Goal: Information Seeking & Learning: Find specific fact

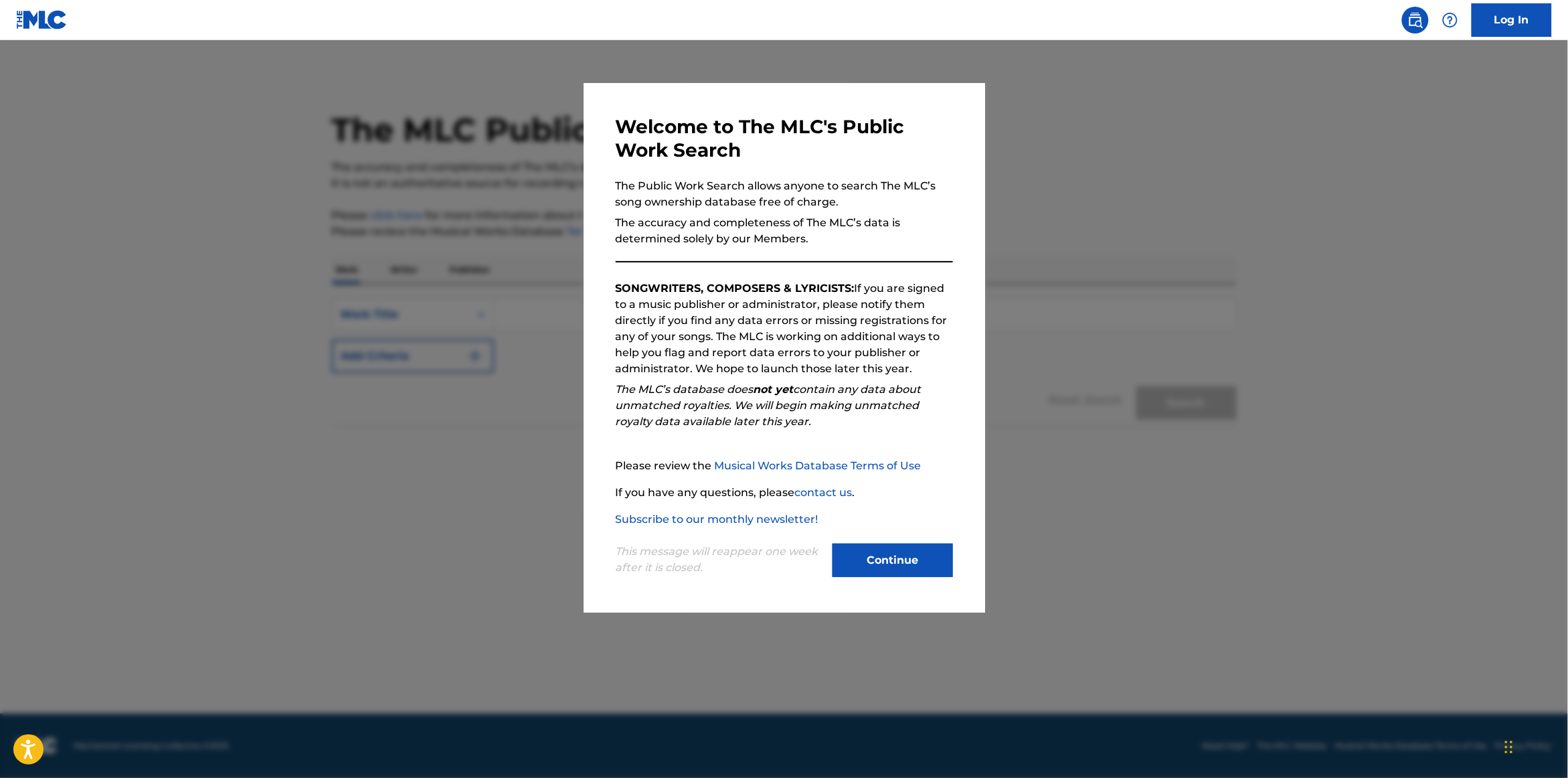
click at [836, 535] on div "This message will reappear one week after it is closed. Continue" at bounding box center [784, 554] width 337 height 53
click at [864, 562] on button "Continue" at bounding box center [892, 560] width 120 height 34
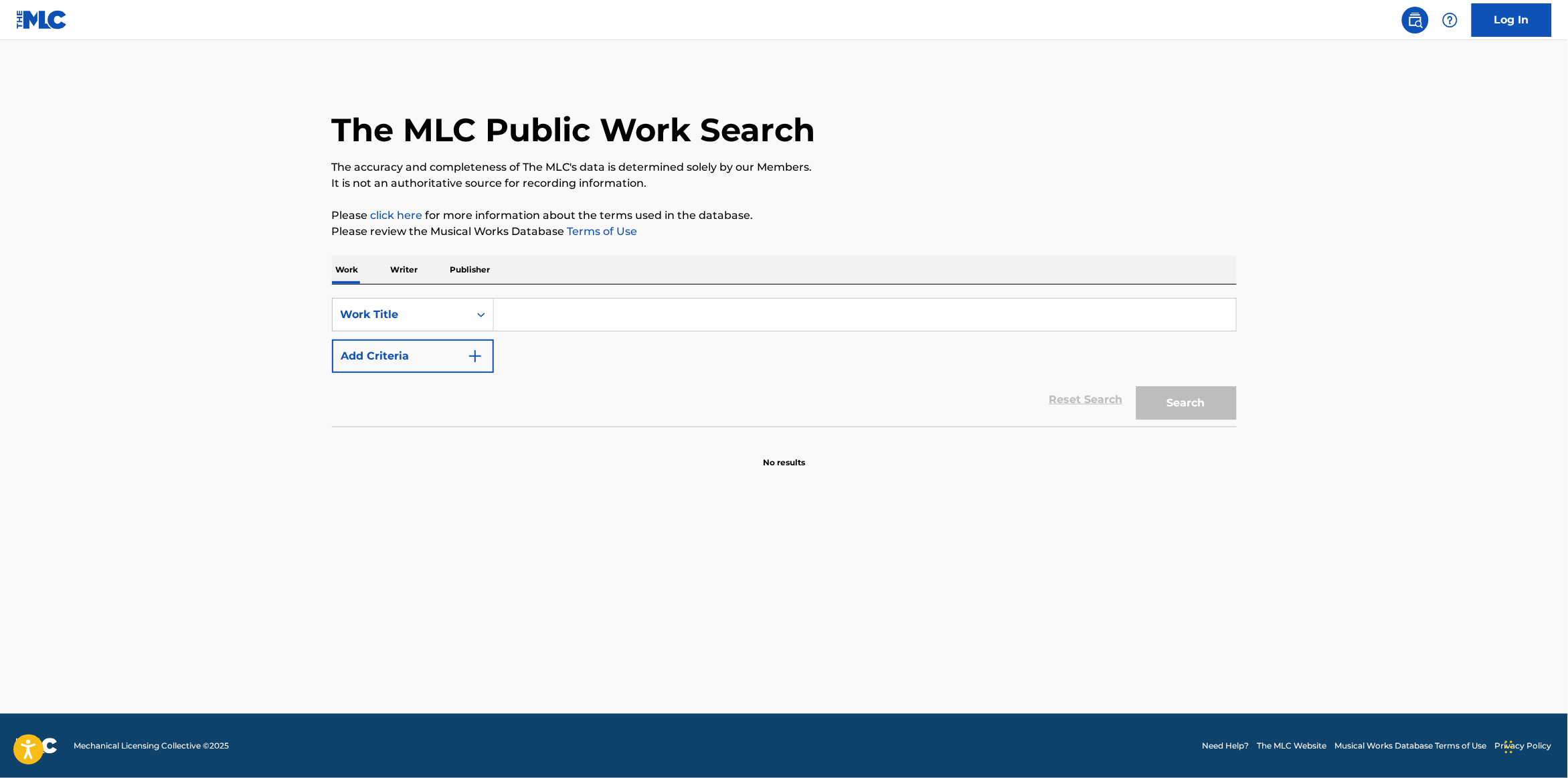
click at [586, 324] on input "Search Form" at bounding box center [865, 315] width 742 height 32
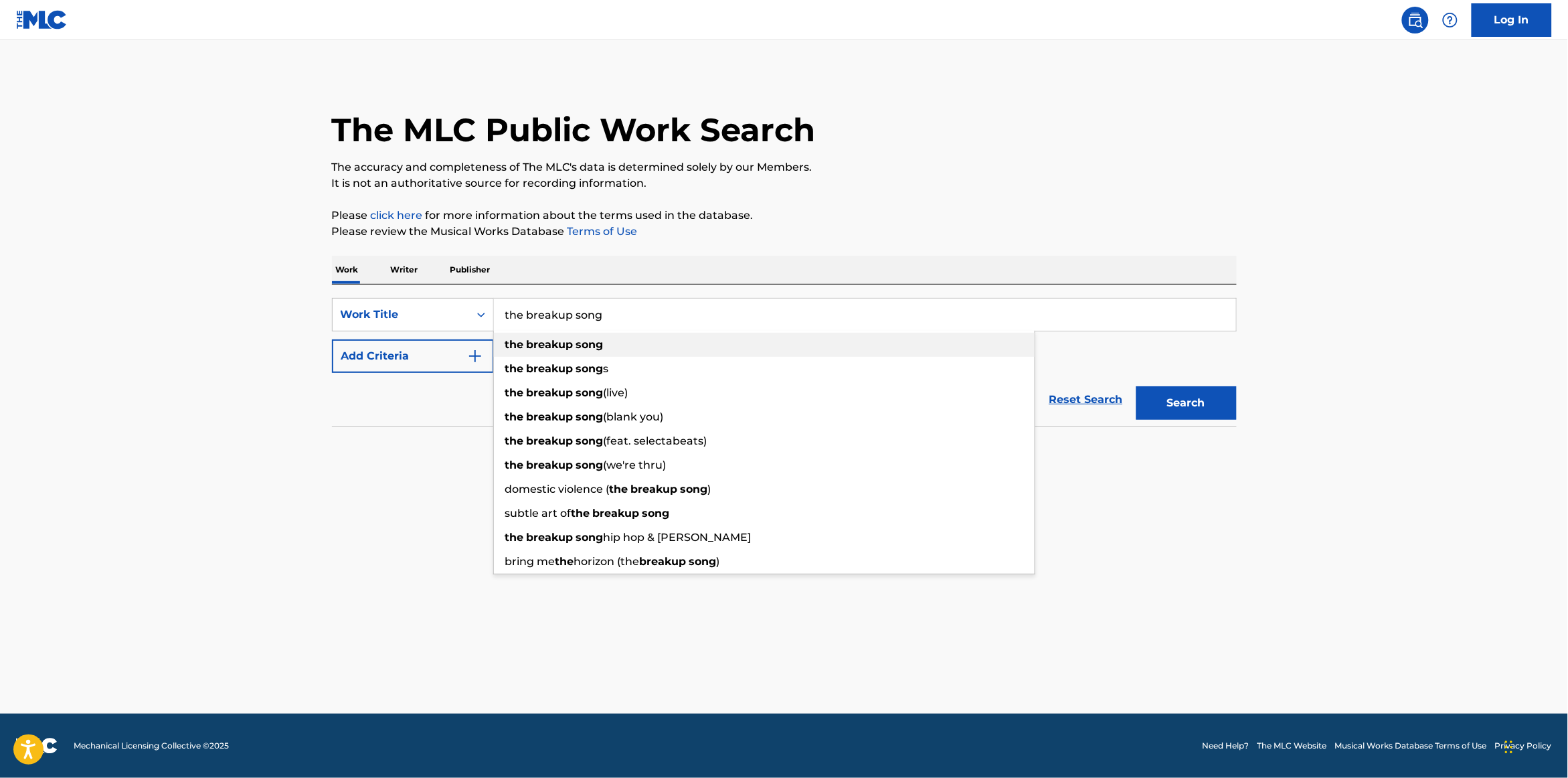
type input "the breakup song"
click at [578, 346] on strong "song" at bounding box center [590, 344] width 28 height 13
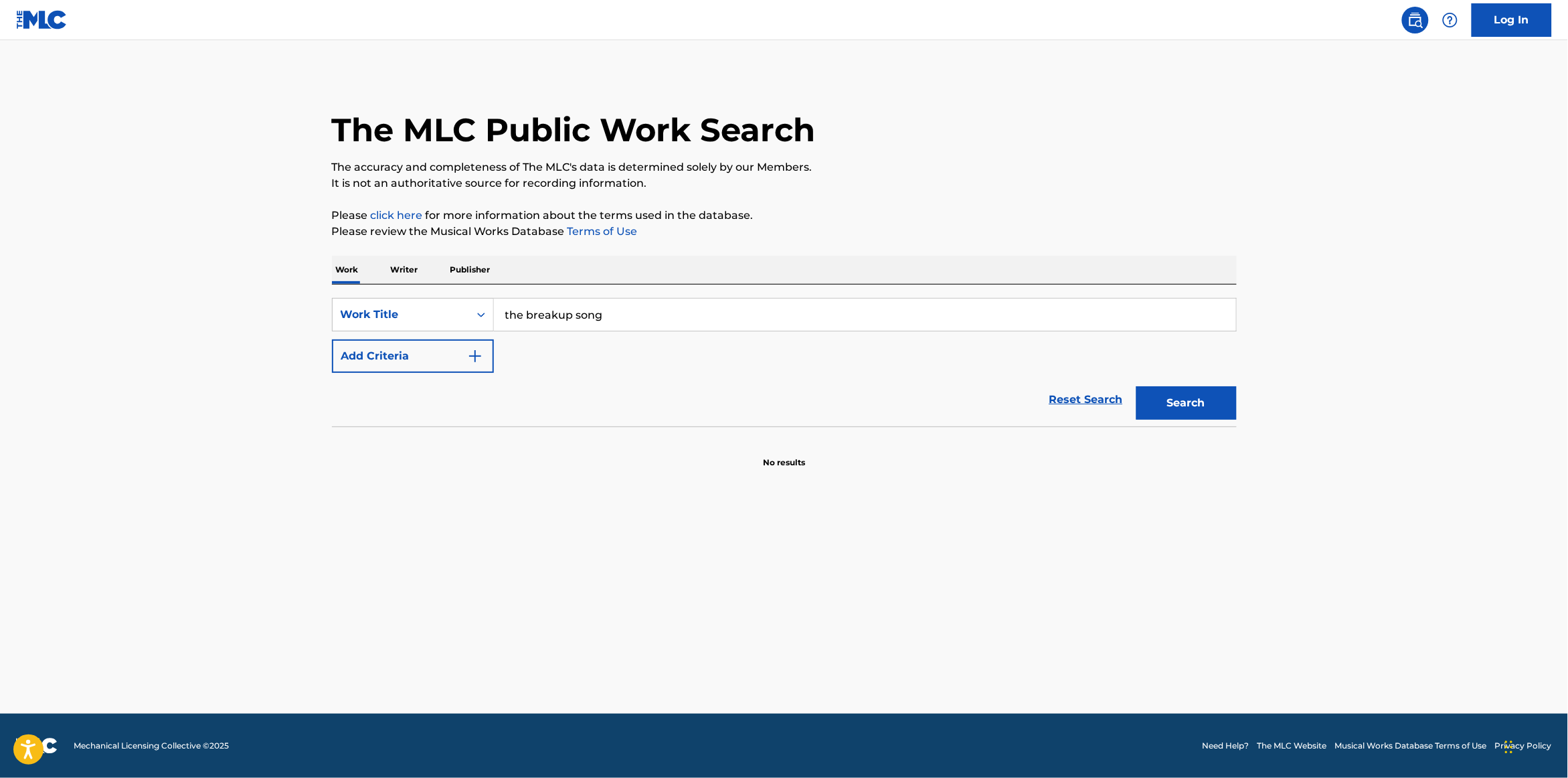
drag, startPoint x: 495, startPoint y: 356, endPoint x: 463, endPoint y: 355, distance: 32.0
click at [484, 356] on div "SearchWithCriteriabab5b305-15fa-4a3f-a230-d378c9fc262a Work Title the breakup s…" at bounding box center [784, 335] width 905 height 75
click at [464, 355] on button "Add Criteria" at bounding box center [413, 356] width 162 height 34
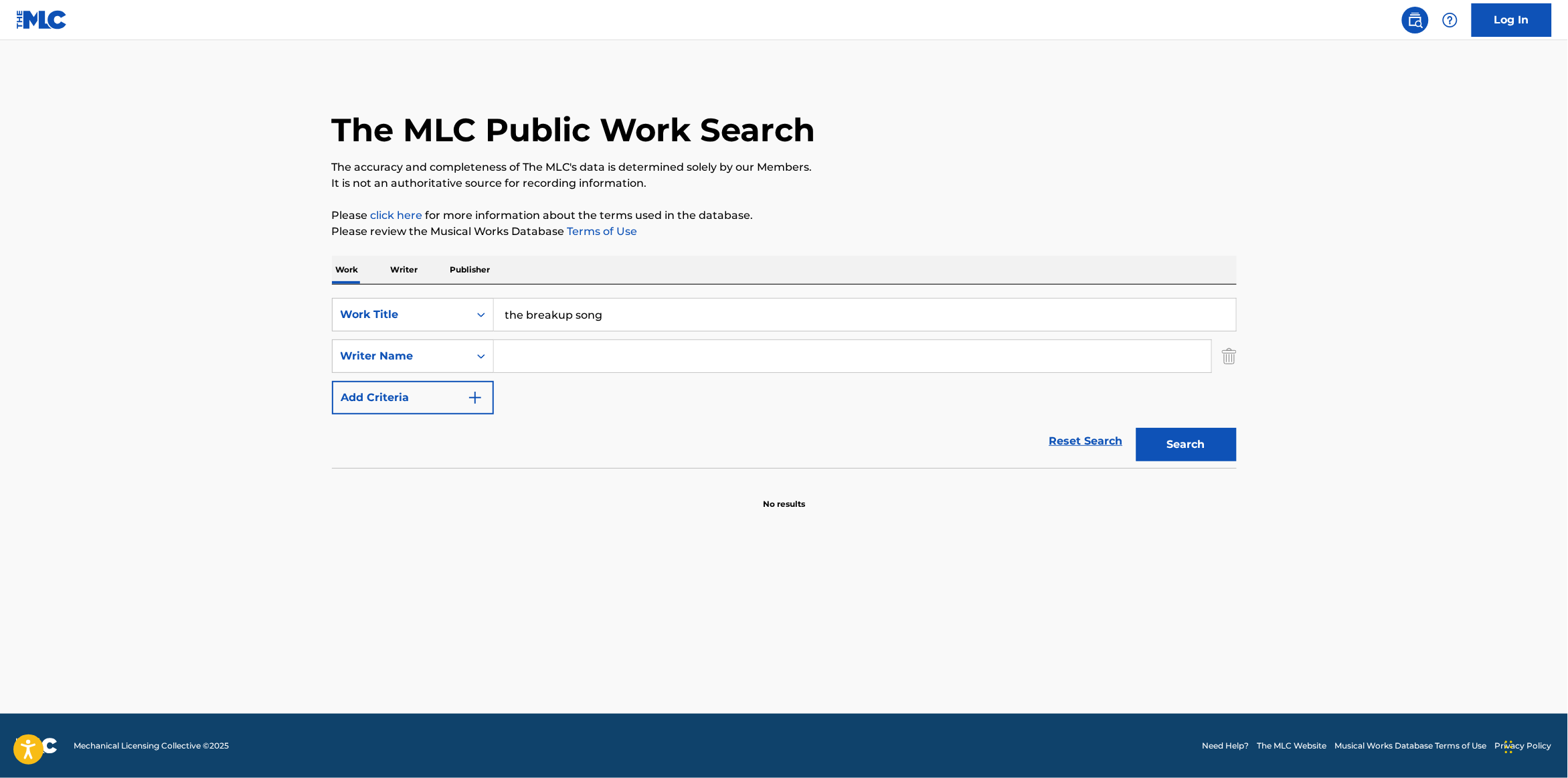
click at [558, 354] on input "Search Form" at bounding box center [853, 356] width 717 height 32
click at [1136, 428] on button "Search" at bounding box center [1186, 445] width 101 height 34
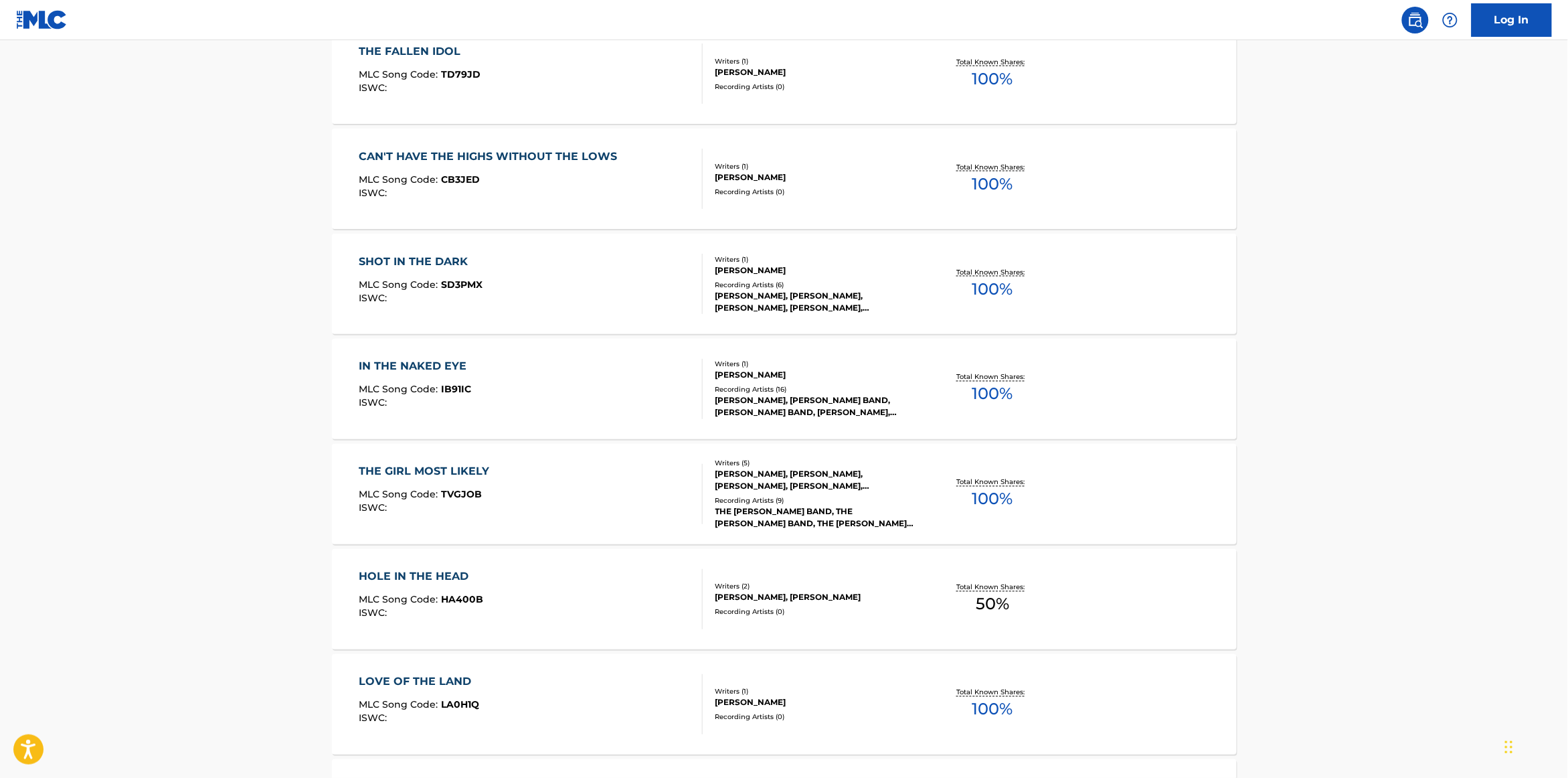
scroll to position [902, 0]
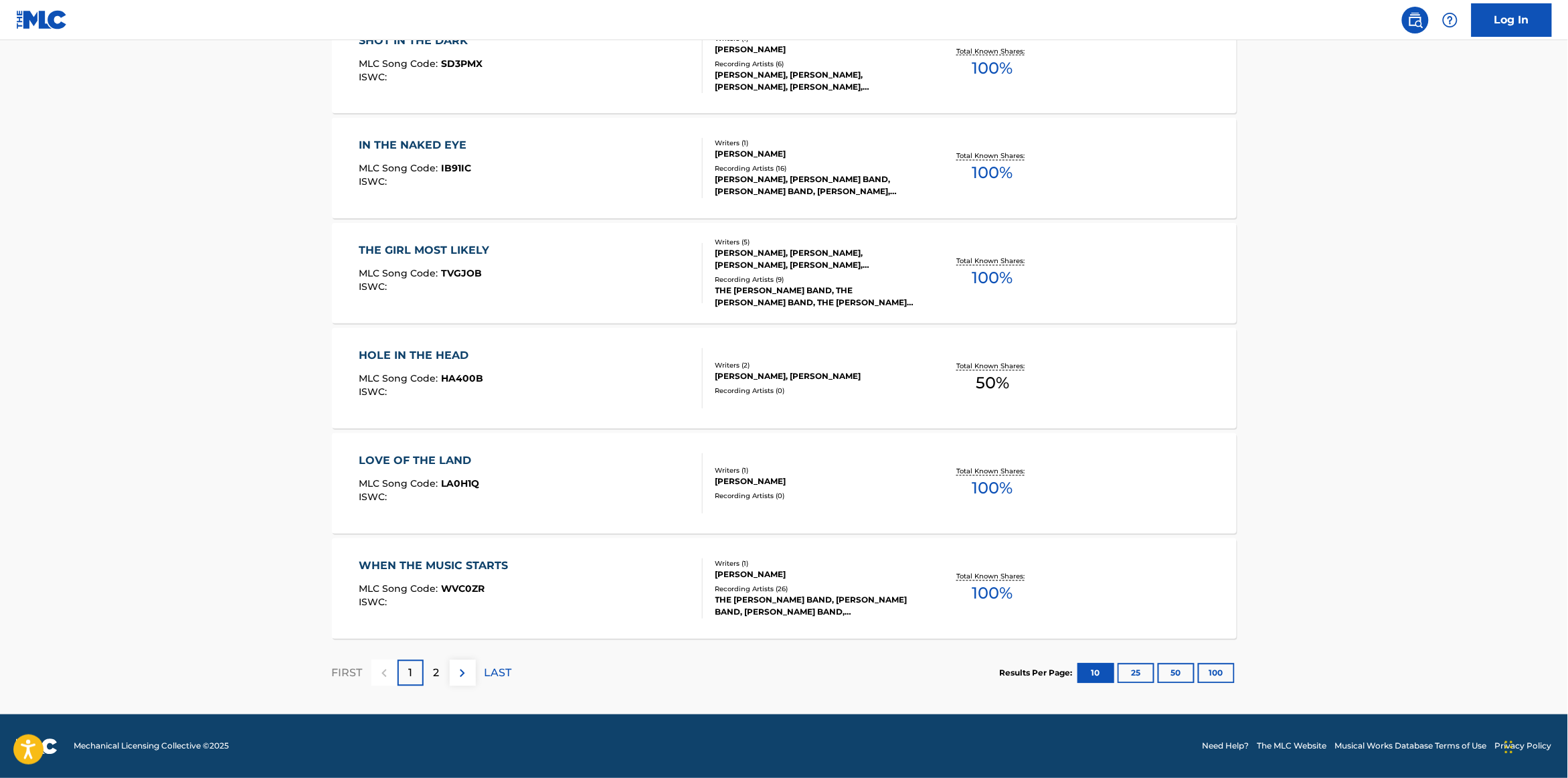
click at [447, 671] on div "2" at bounding box center [436, 673] width 26 height 26
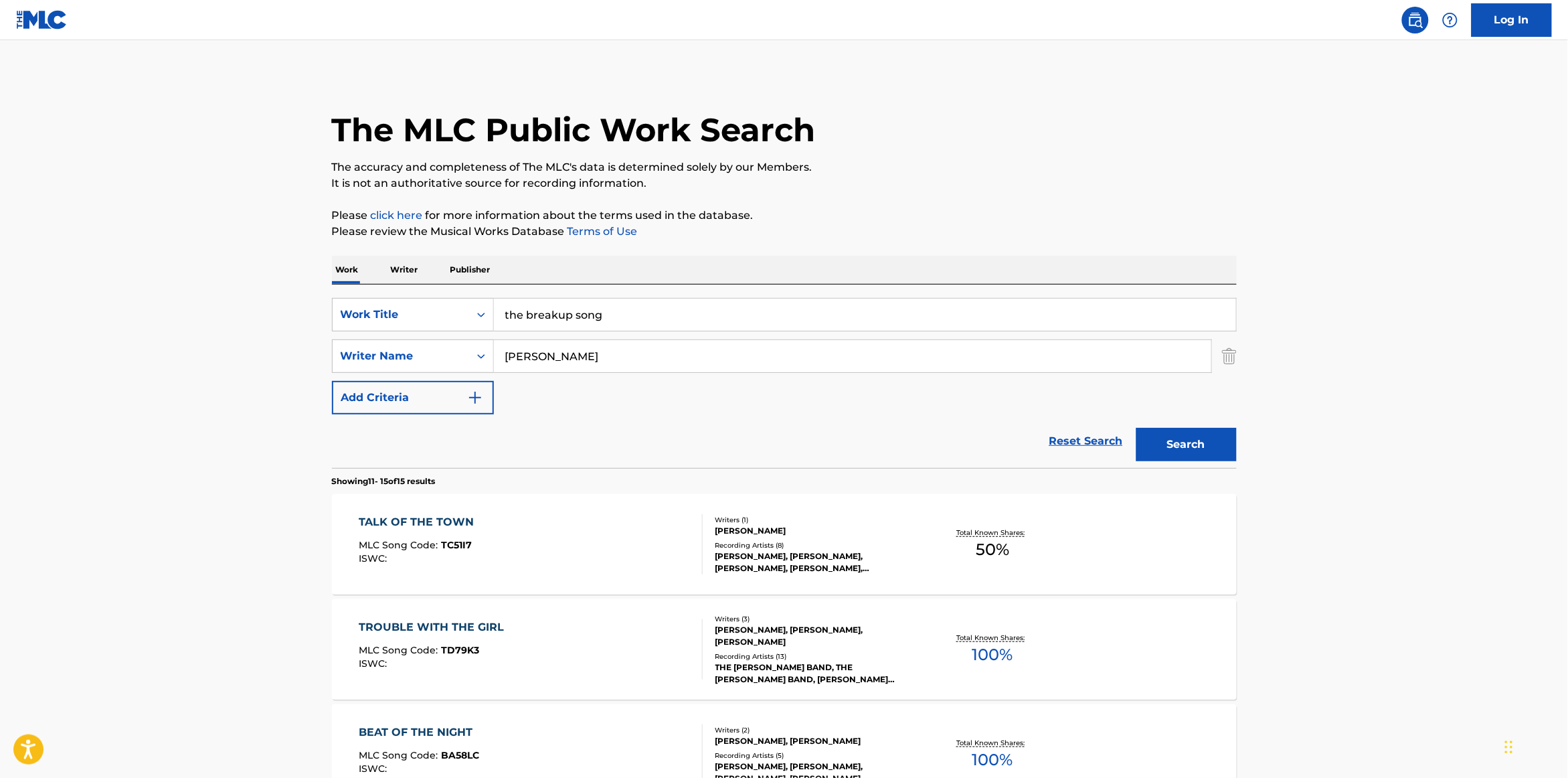
scroll to position [1, 0]
click at [523, 359] on input "[PERSON_NAME]" at bounding box center [853, 355] width 717 height 32
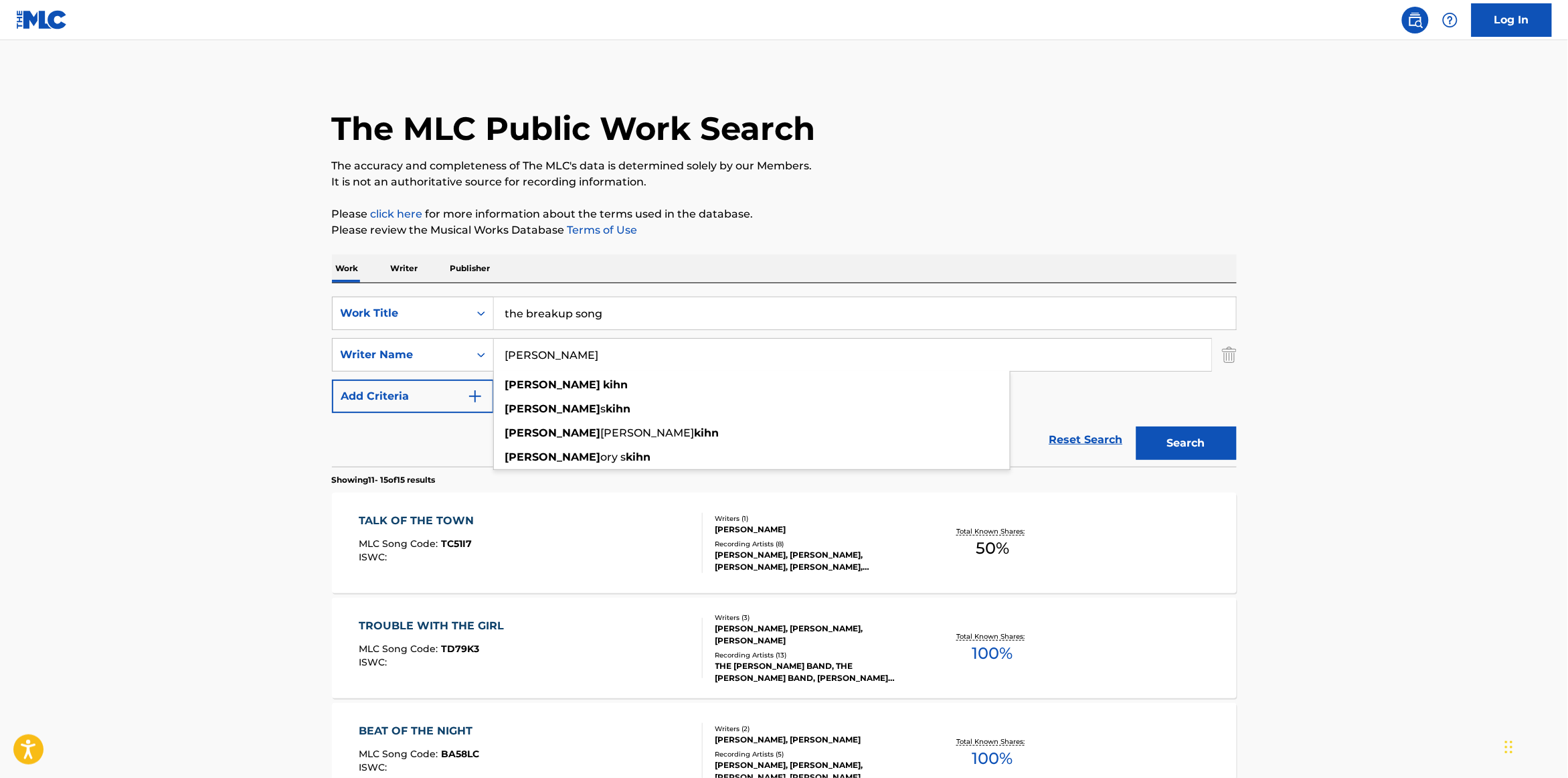
click at [523, 359] on input "[PERSON_NAME]" at bounding box center [853, 355] width 717 height 32
type input "kihn"
click at [1136, 427] on button "Search" at bounding box center [1186, 443] width 101 height 34
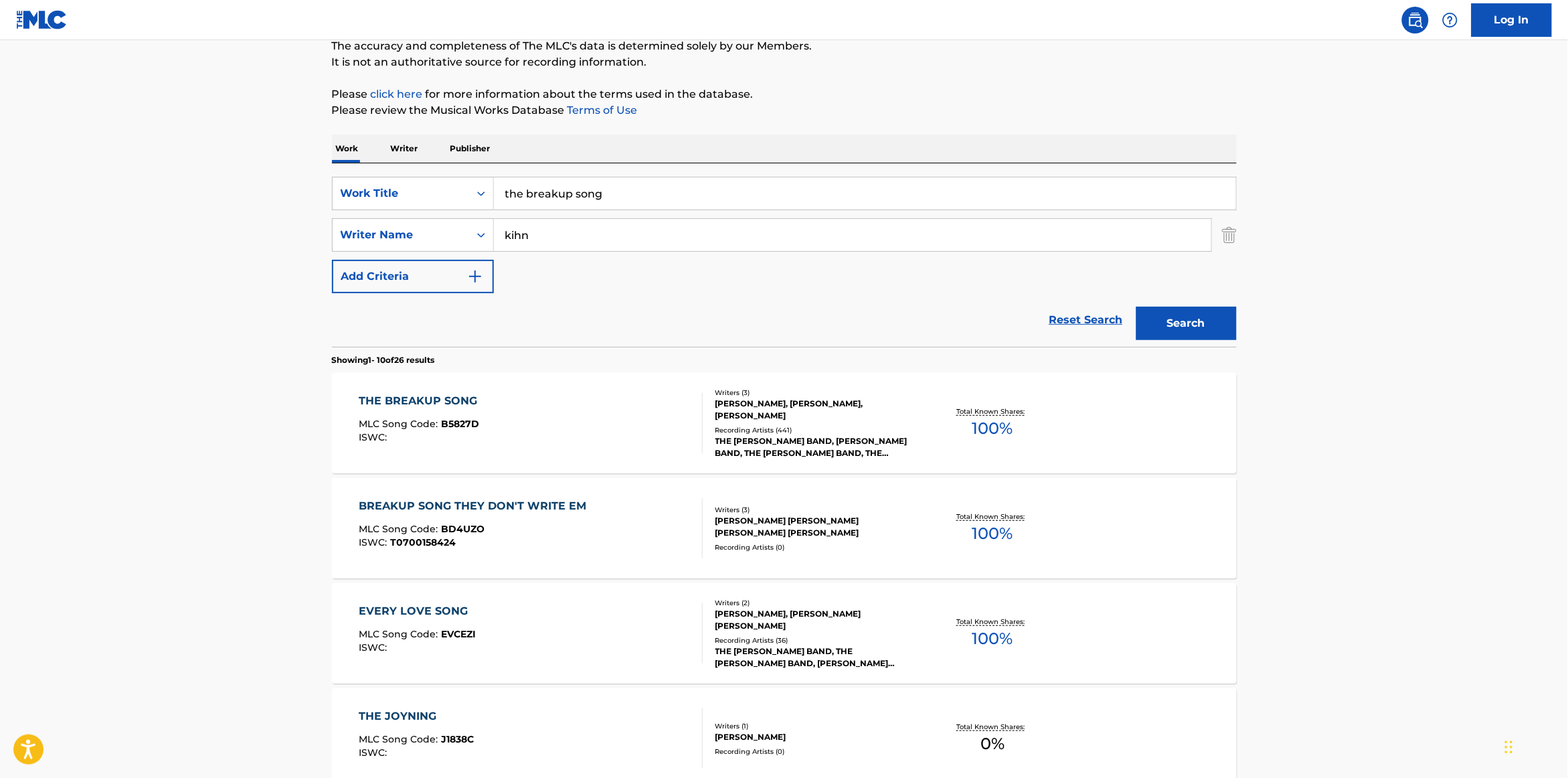
scroll to position [124, 0]
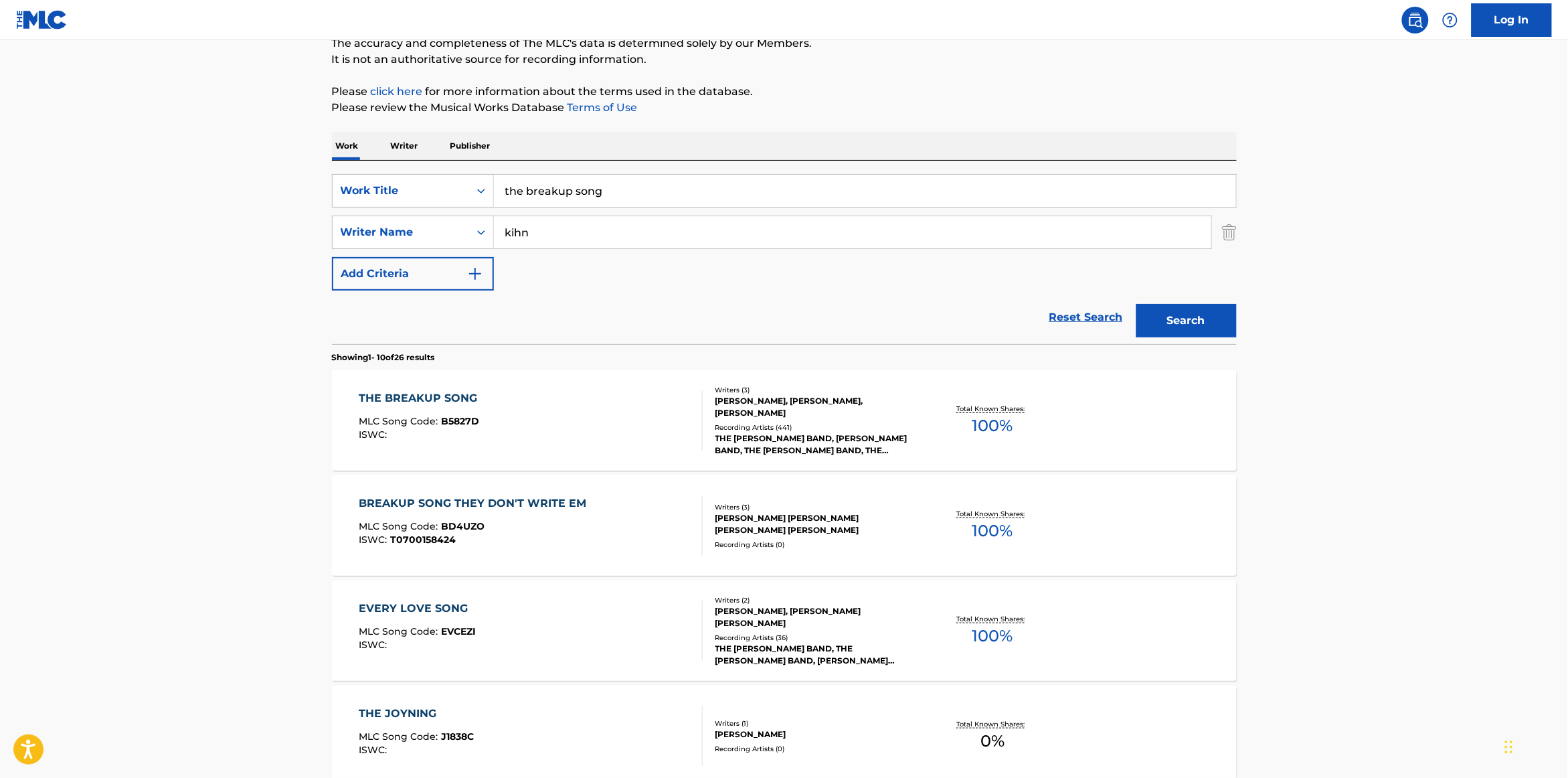
click at [780, 418] on div "[PERSON_NAME], [PERSON_NAME], [PERSON_NAME]" at bounding box center [816, 408] width 202 height 24
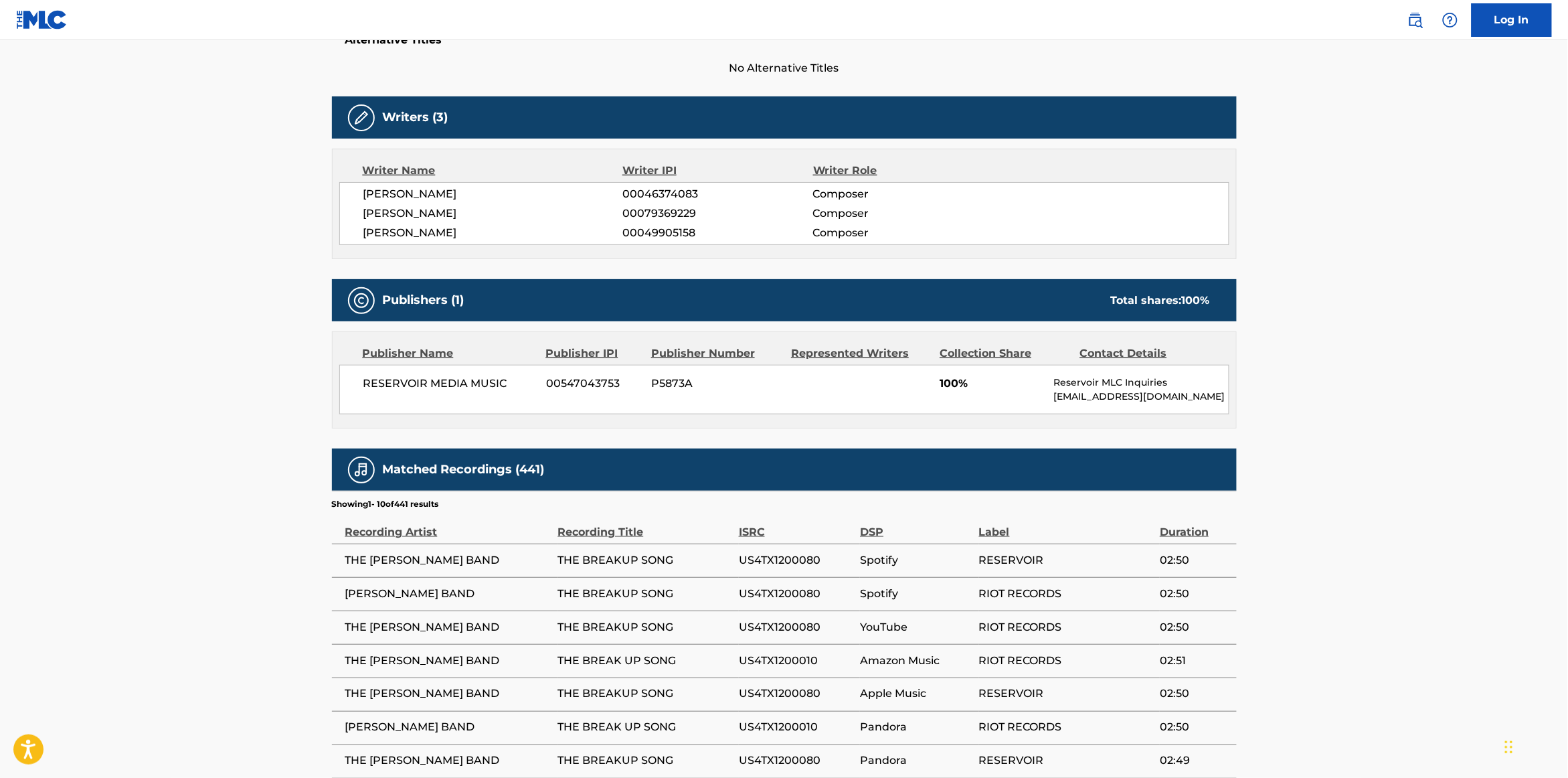
scroll to position [367, 0]
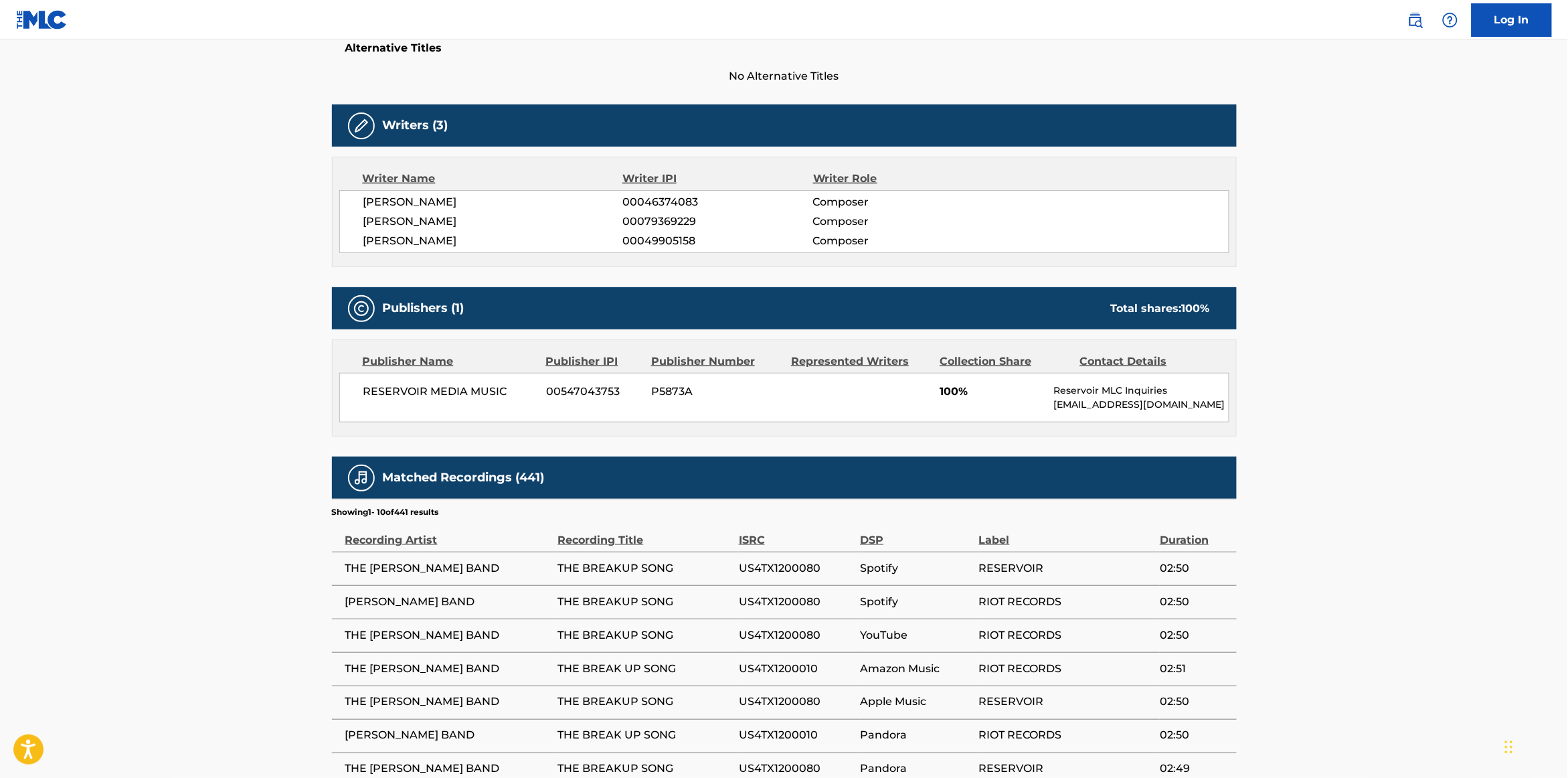
click at [453, 397] on span "RESERVOIR MEDIA MUSIC" at bounding box center [450, 392] width 174 height 16
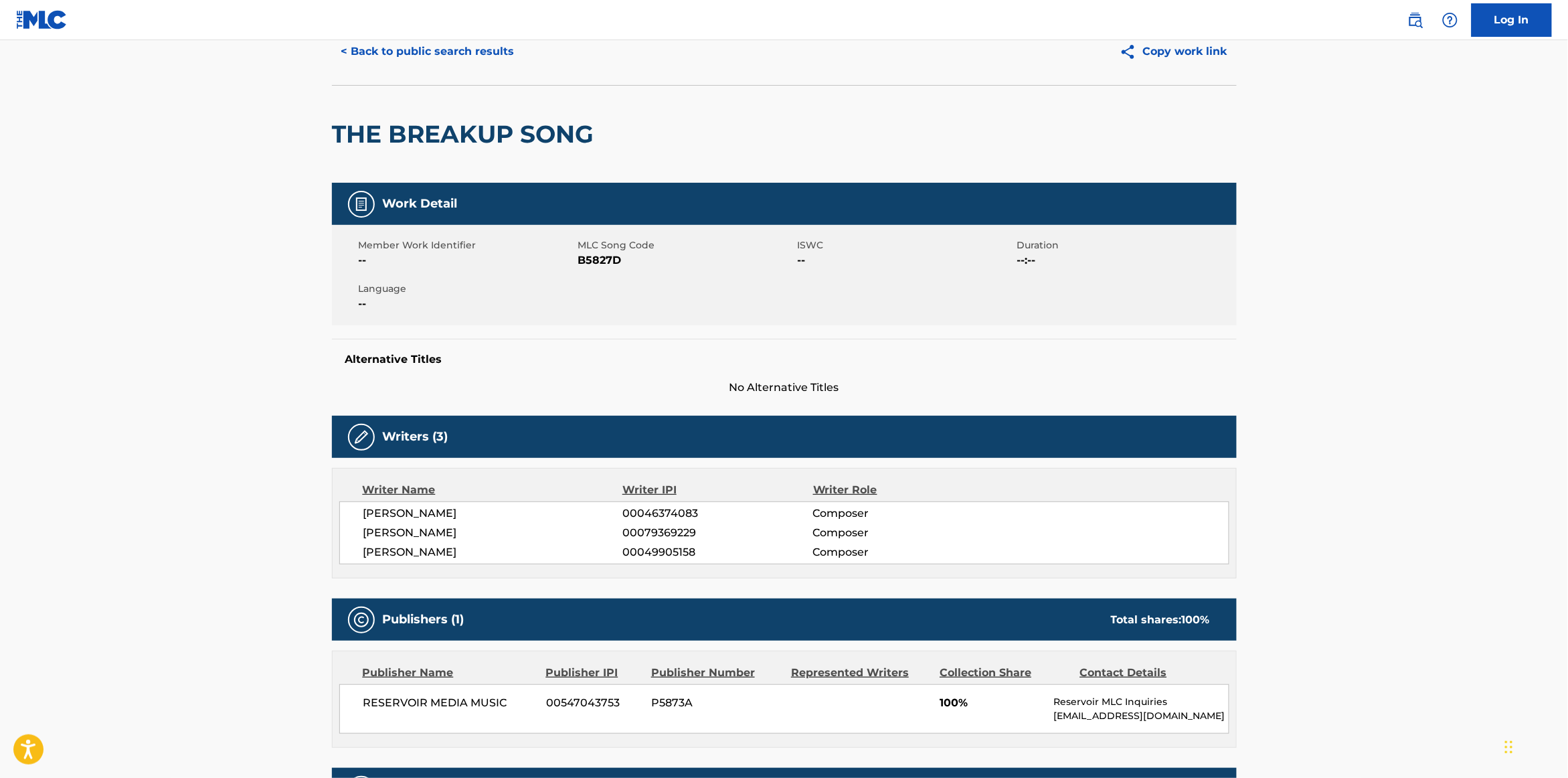
scroll to position [0, 0]
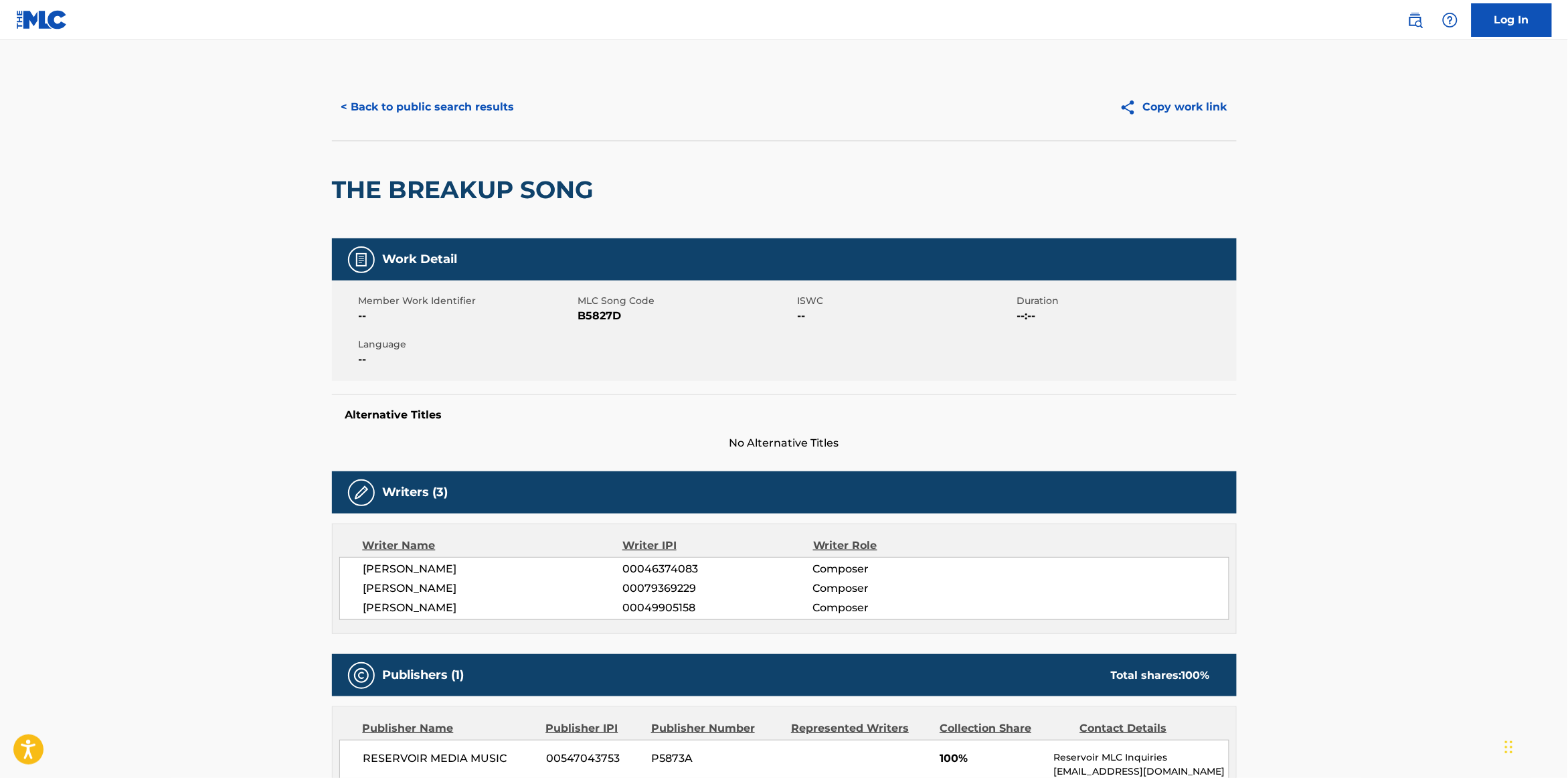
click at [418, 114] on button "< Back to public search results" at bounding box center [428, 107] width 192 height 34
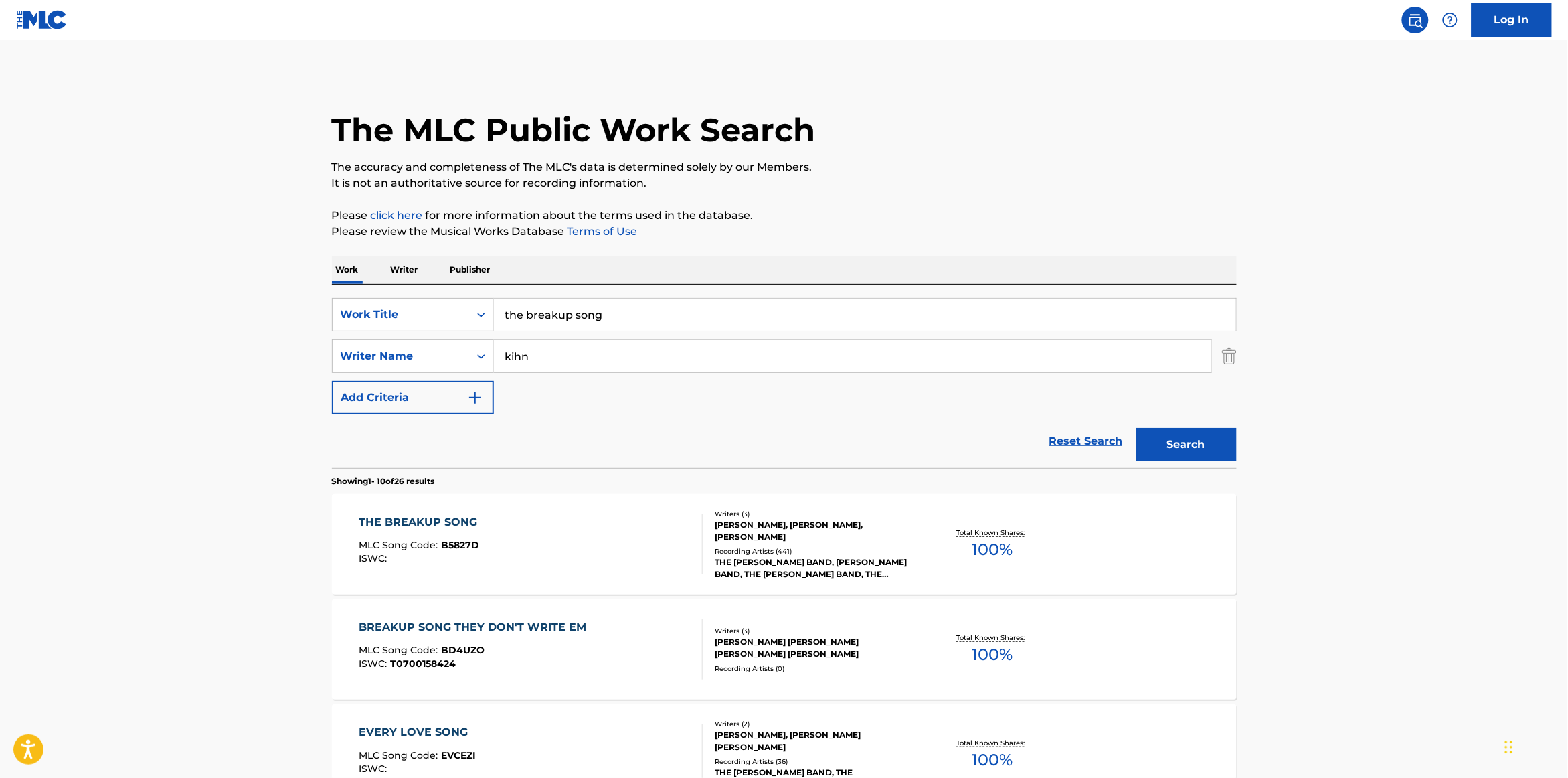
scroll to position [124, 0]
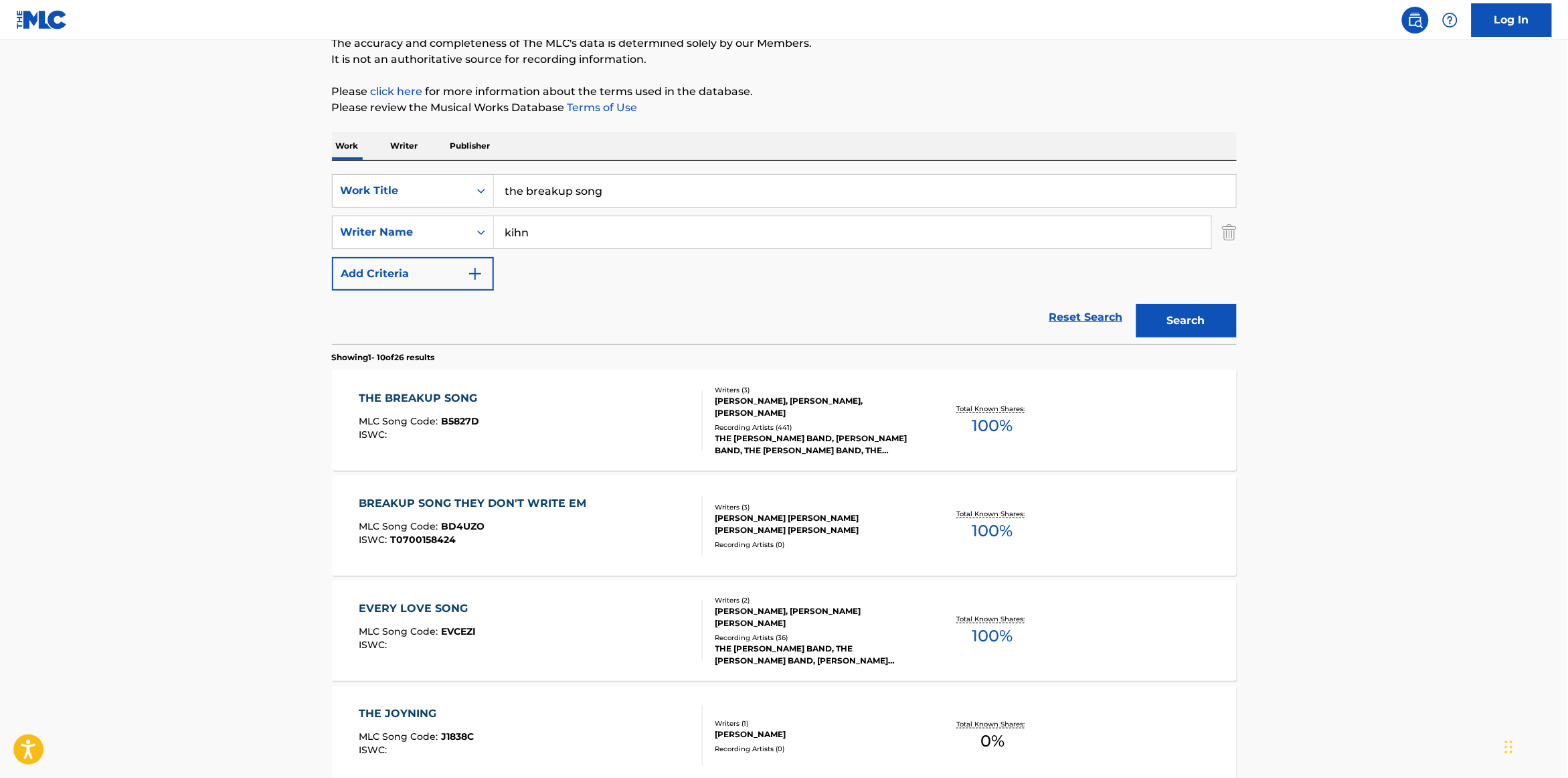
drag, startPoint x: 636, startPoint y: 193, endPoint x: 277, endPoint y: 172, distance: 359.6
click at [265, 175] on main "The MLC Public Work Search The accuracy and completeness of The MLC's data is d…" at bounding box center [784, 704] width 1568 height 1576
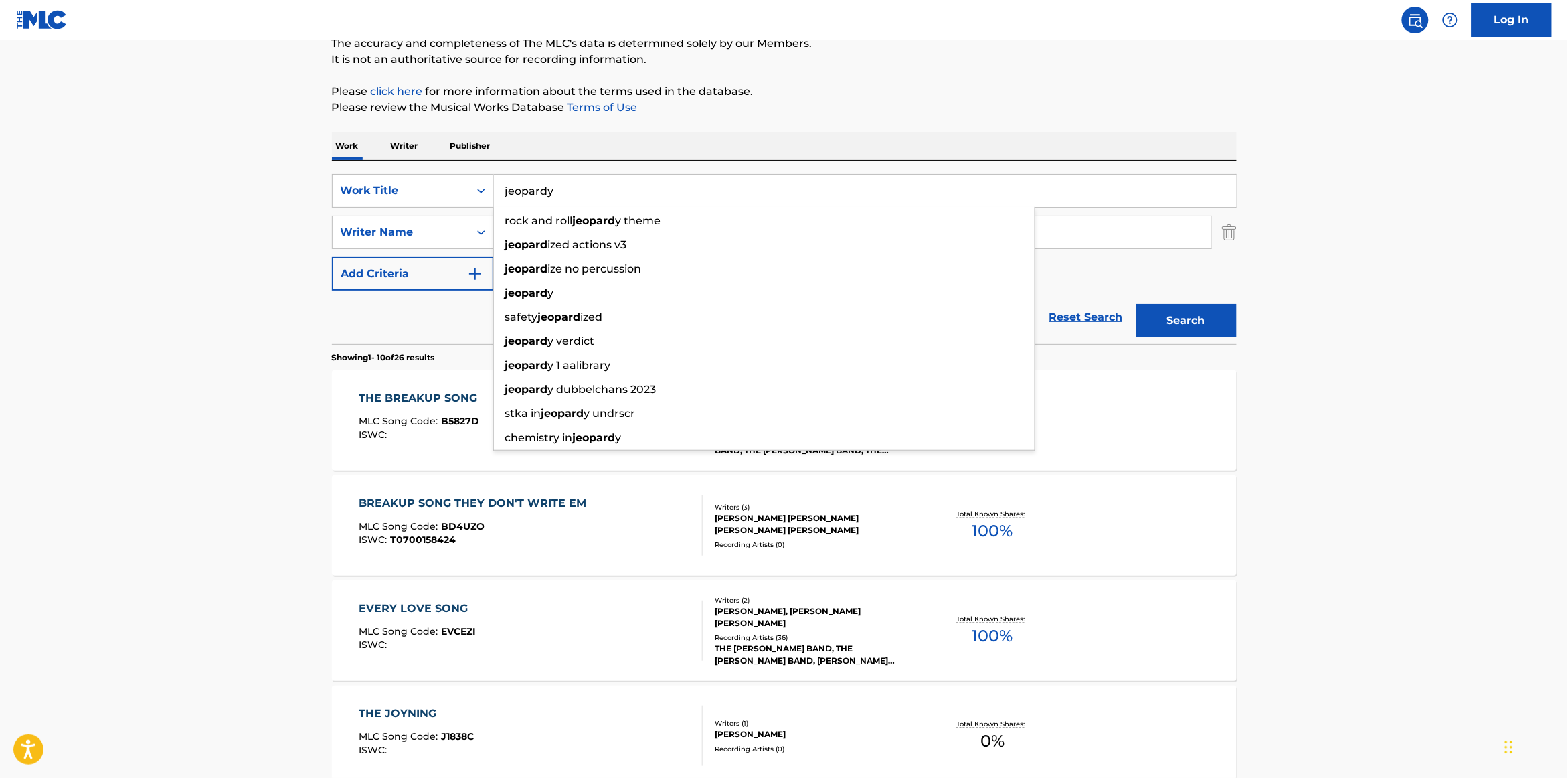
type input "jeopardy"
click at [1136, 304] on button "Search" at bounding box center [1186, 321] width 101 height 34
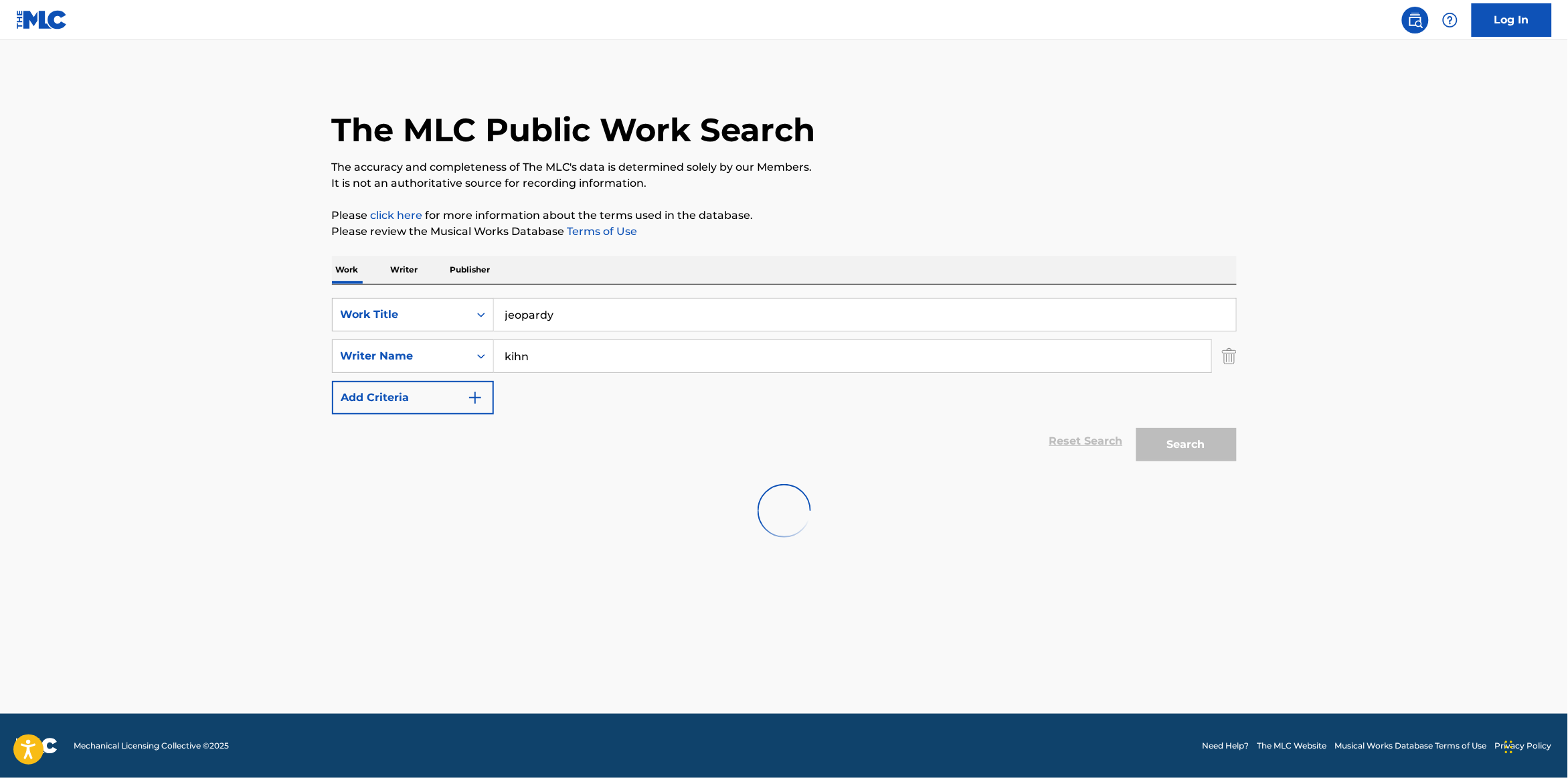
scroll to position [0, 0]
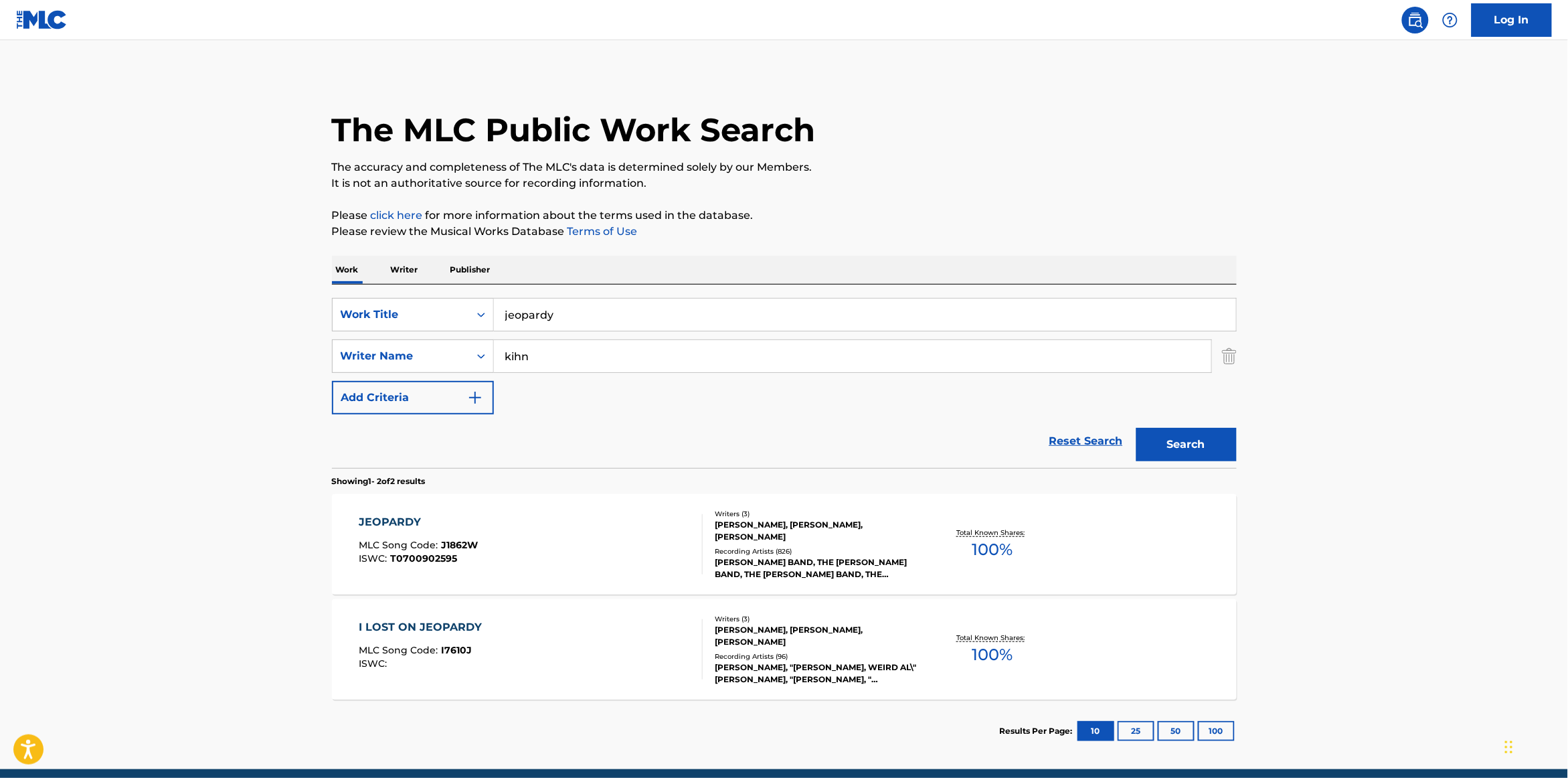
click at [825, 566] on div "[PERSON_NAME] BAND, THE [PERSON_NAME] BAND, THE [PERSON_NAME] BAND, THE [PERSON…" at bounding box center [816, 568] width 202 height 24
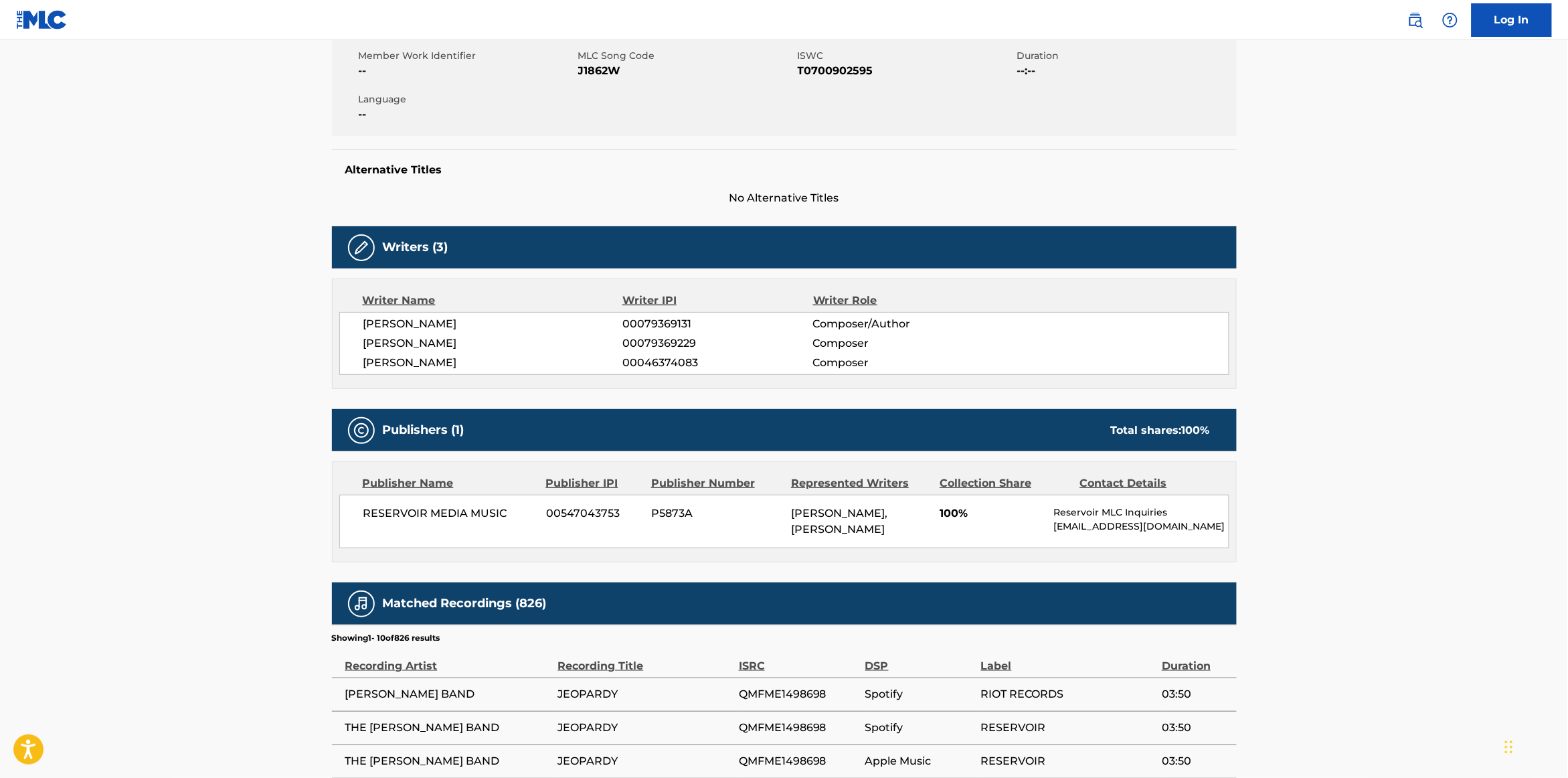
scroll to position [242, 0]
